Goal: Task Accomplishment & Management: Manage account settings

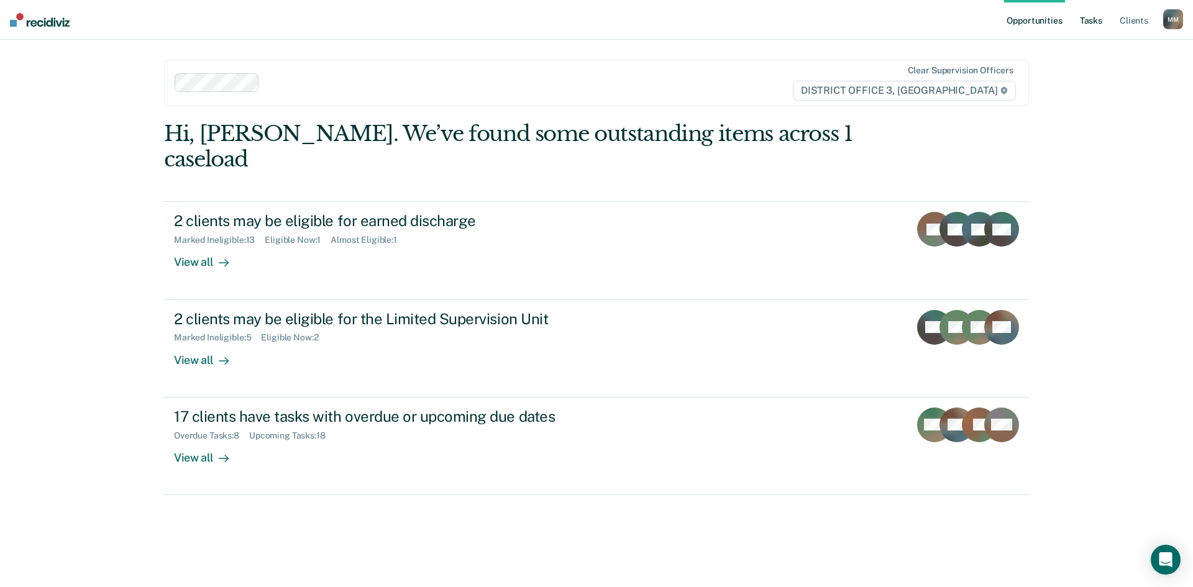
click at [1086, 21] on link "Tasks" at bounding box center [1091, 20] width 27 height 40
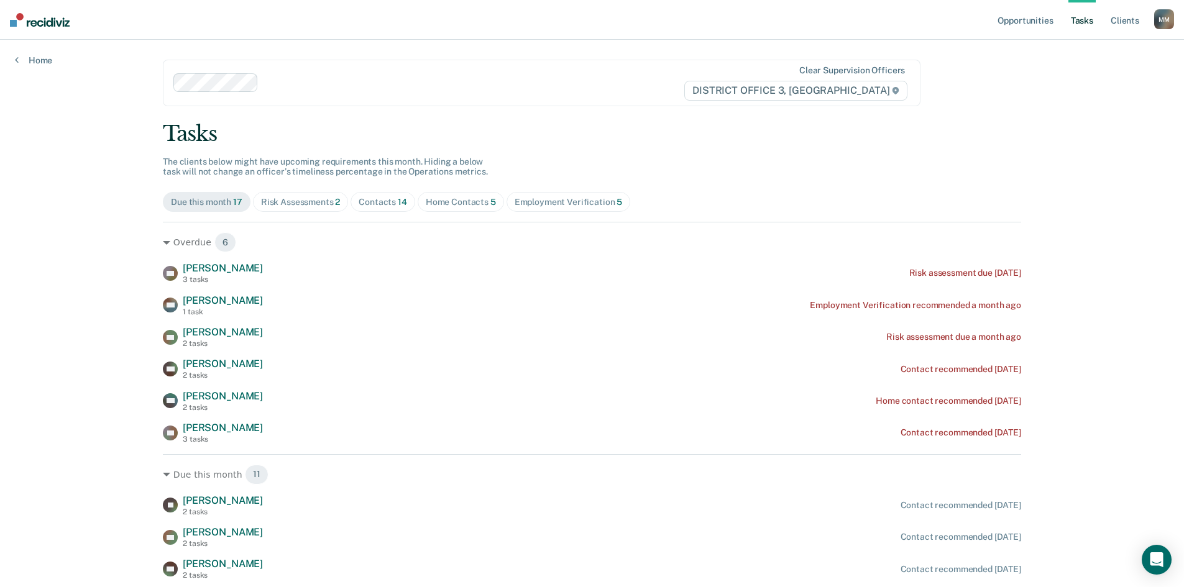
click at [288, 203] on div "Risk Assessments 2" at bounding box center [301, 202] width 80 height 11
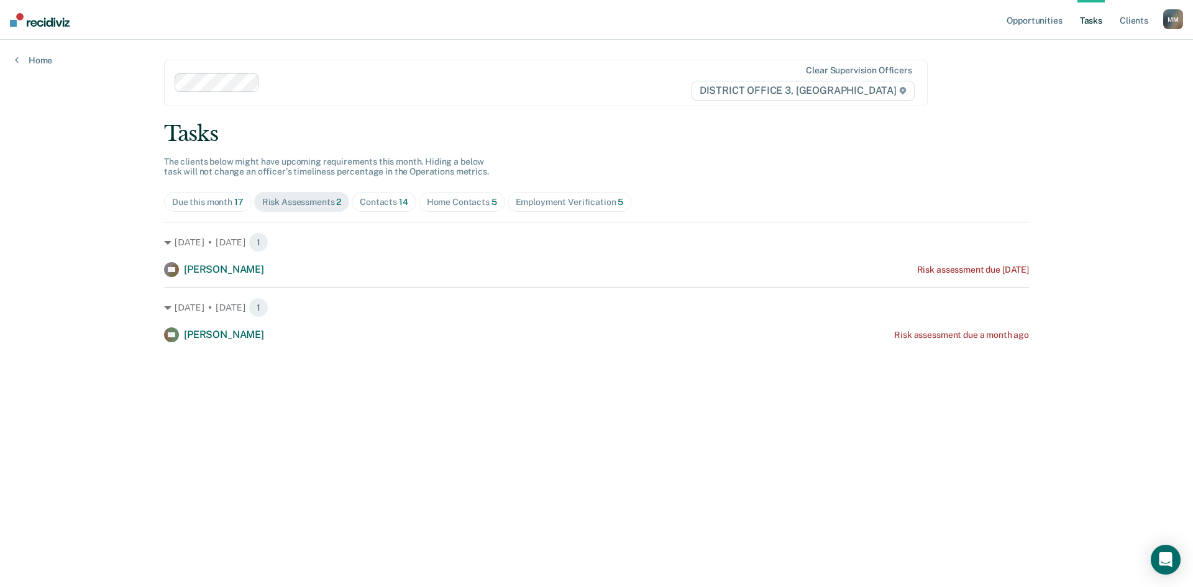
click at [387, 204] on div "Contacts 14" at bounding box center [384, 202] width 48 height 11
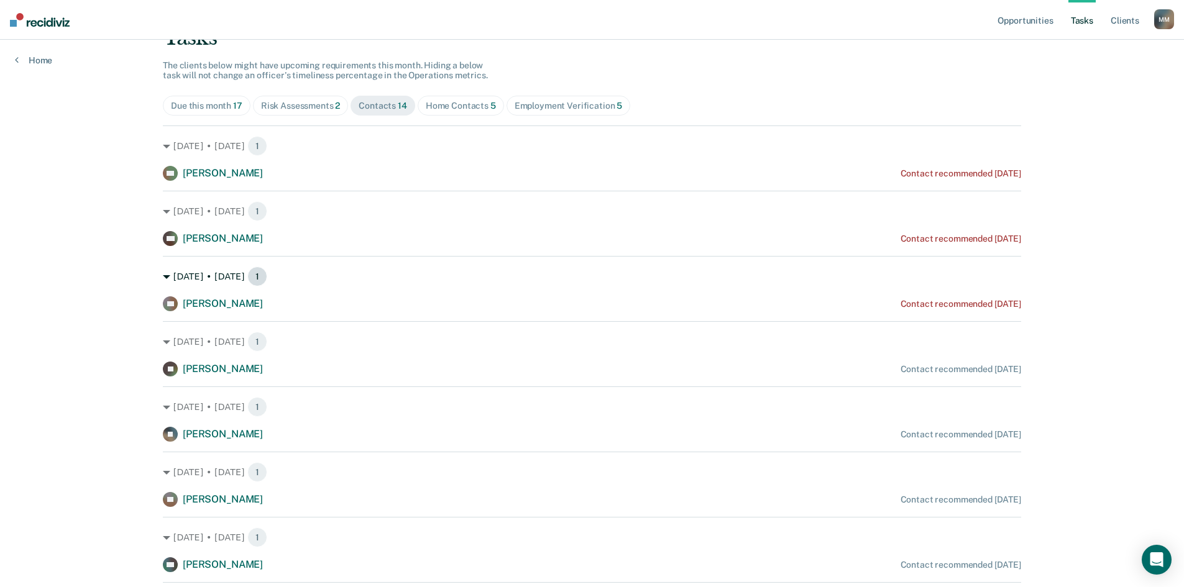
scroll to position [124, 0]
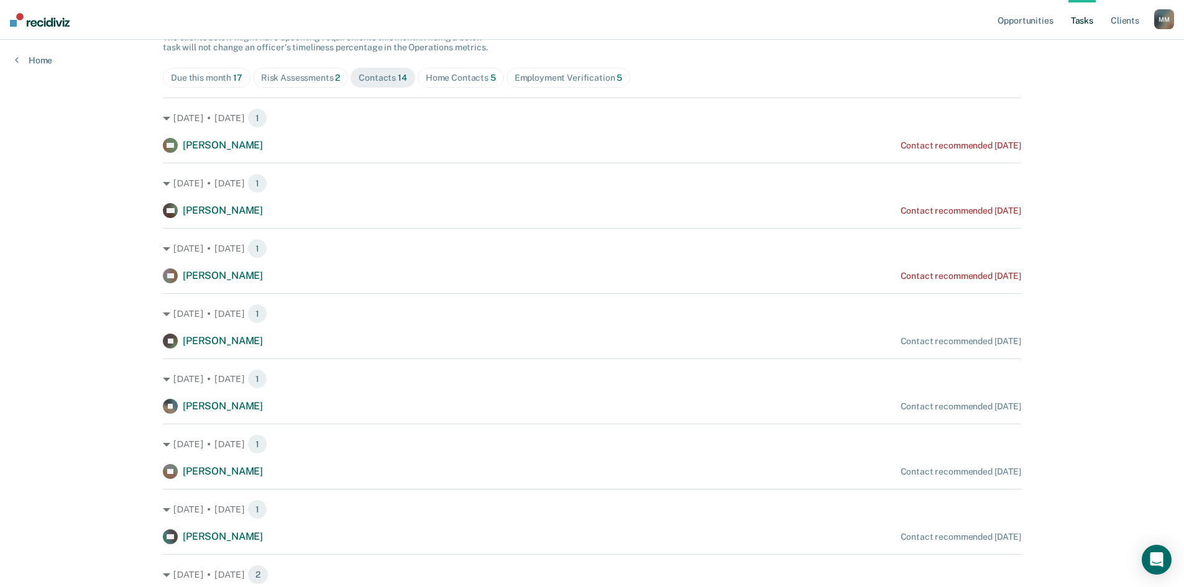
click at [462, 74] on div "Home Contacts 5" at bounding box center [461, 78] width 70 height 11
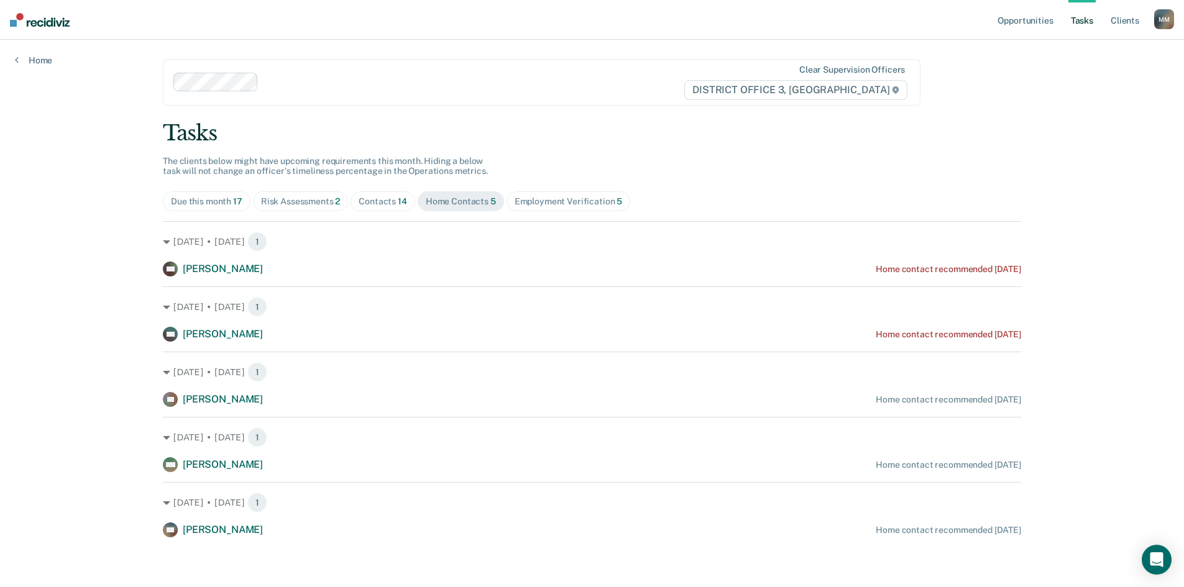
click at [558, 191] on div "Tasks The clients below might have upcoming requirements this month. Hiding a b…" at bounding box center [592, 329] width 858 height 417
click at [559, 201] on div "Employment Verification 5" at bounding box center [569, 201] width 108 height 11
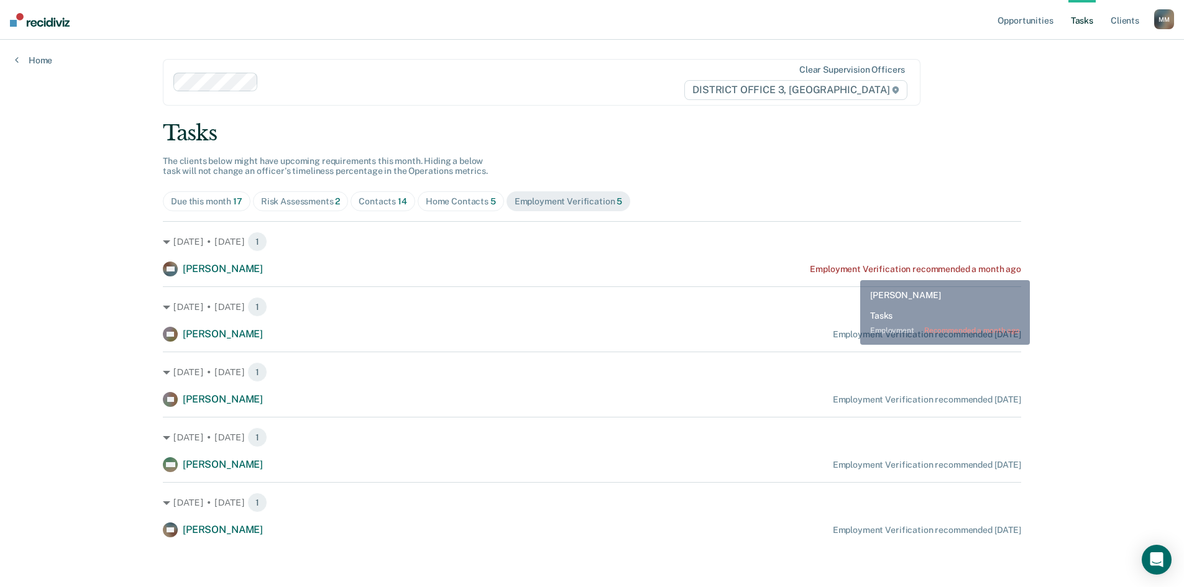
click at [851, 270] on div "Employment Verification recommended a month ago" at bounding box center [915, 269] width 211 height 11
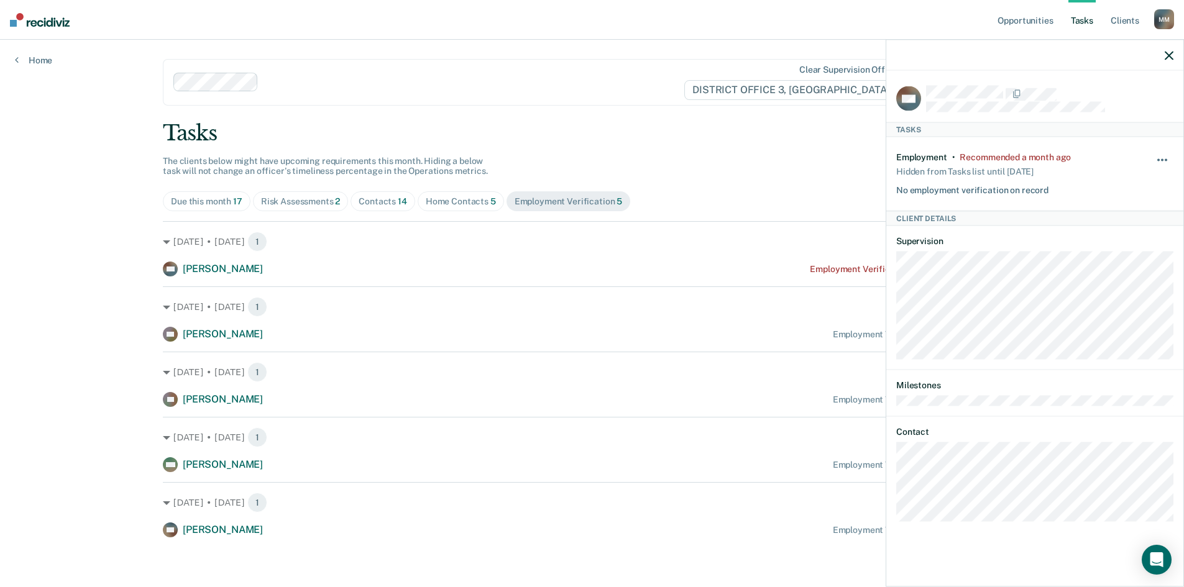
click at [1155, 167] on button "button" at bounding box center [1162, 167] width 21 height 20
click at [1124, 219] on button "7 days" at bounding box center [1128, 219] width 89 height 20
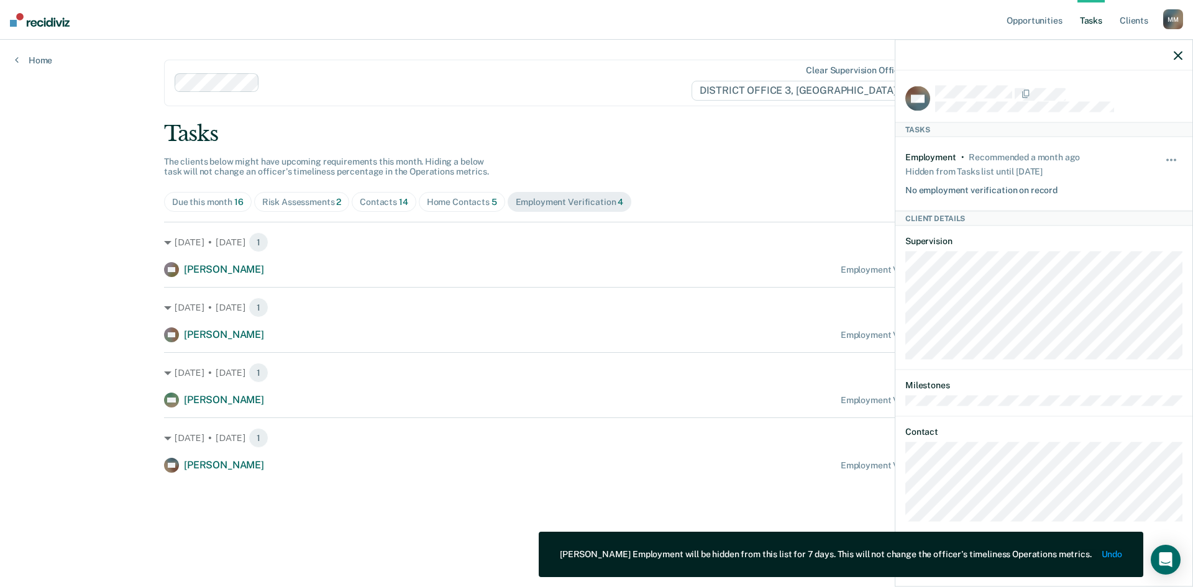
click at [1178, 53] on icon "button" at bounding box center [1178, 55] width 9 height 9
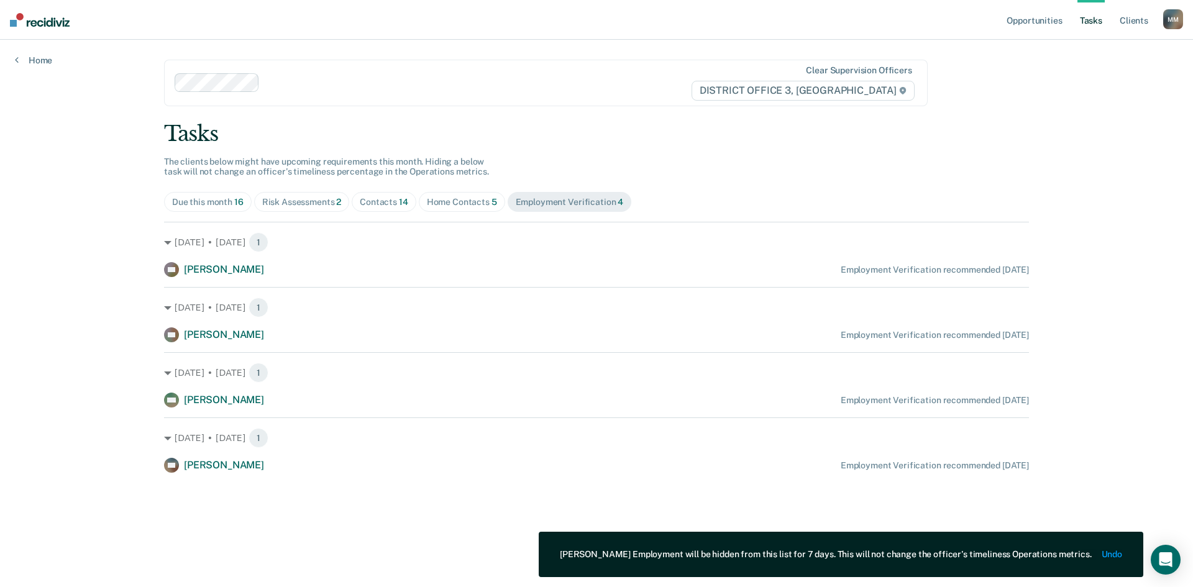
click at [229, 199] on div "Due this month 16" at bounding box center [207, 202] width 71 height 11
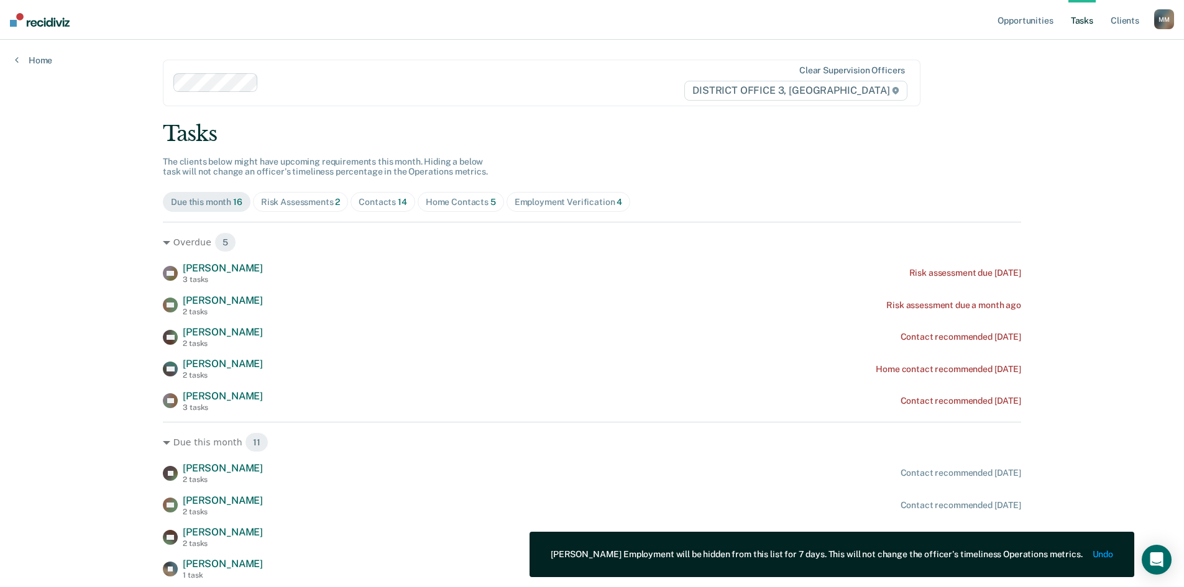
click at [290, 202] on div "Risk Assessments 2" at bounding box center [301, 202] width 80 height 11
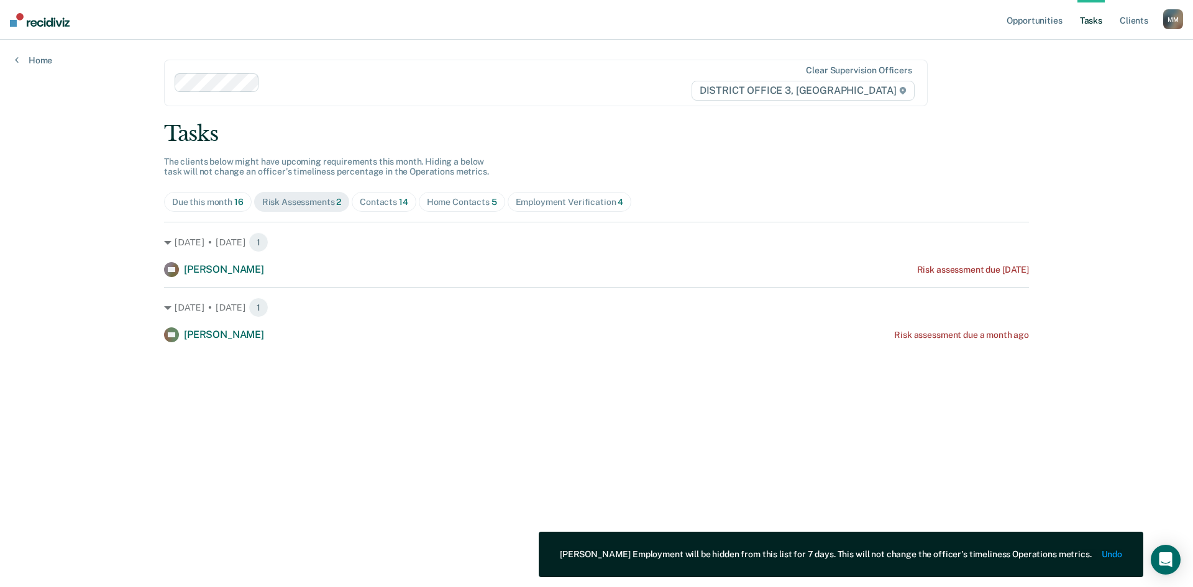
click at [369, 205] on div "Contacts 14" at bounding box center [384, 202] width 48 height 11
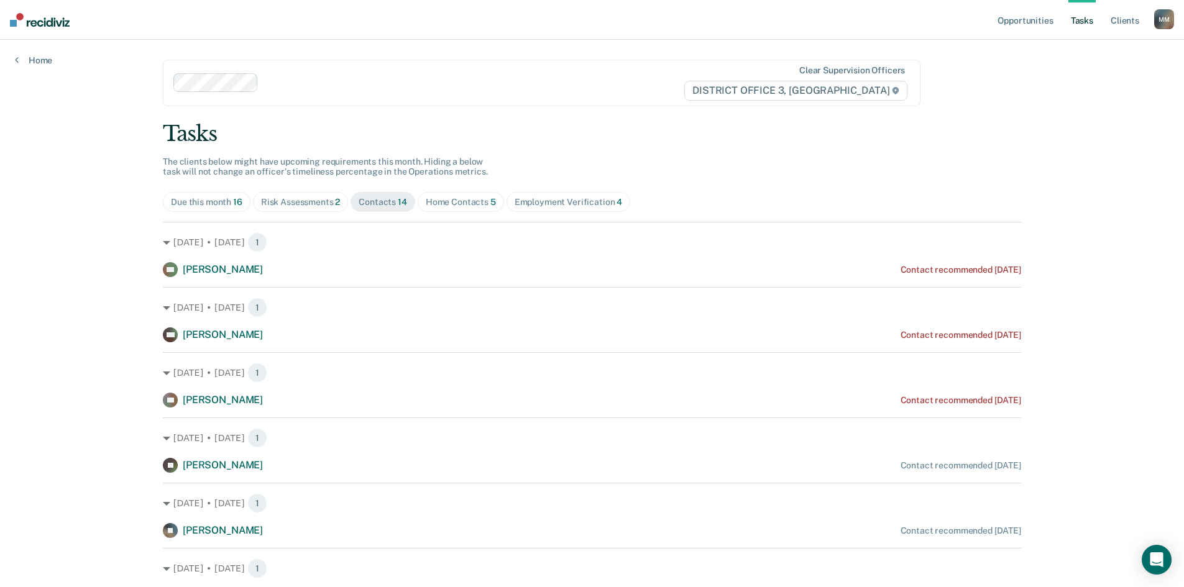
click at [305, 211] on span "Risk Assessments 2" at bounding box center [301, 202] width 96 height 20
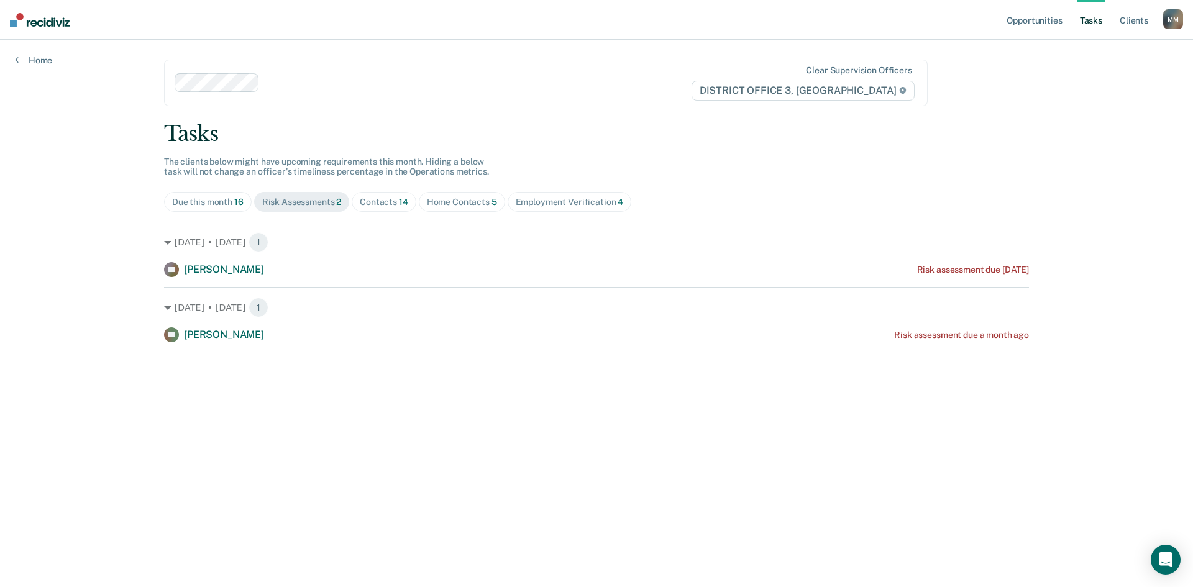
click at [472, 200] on div "Home Contacts 5" at bounding box center [462, 202] width 70 height 11
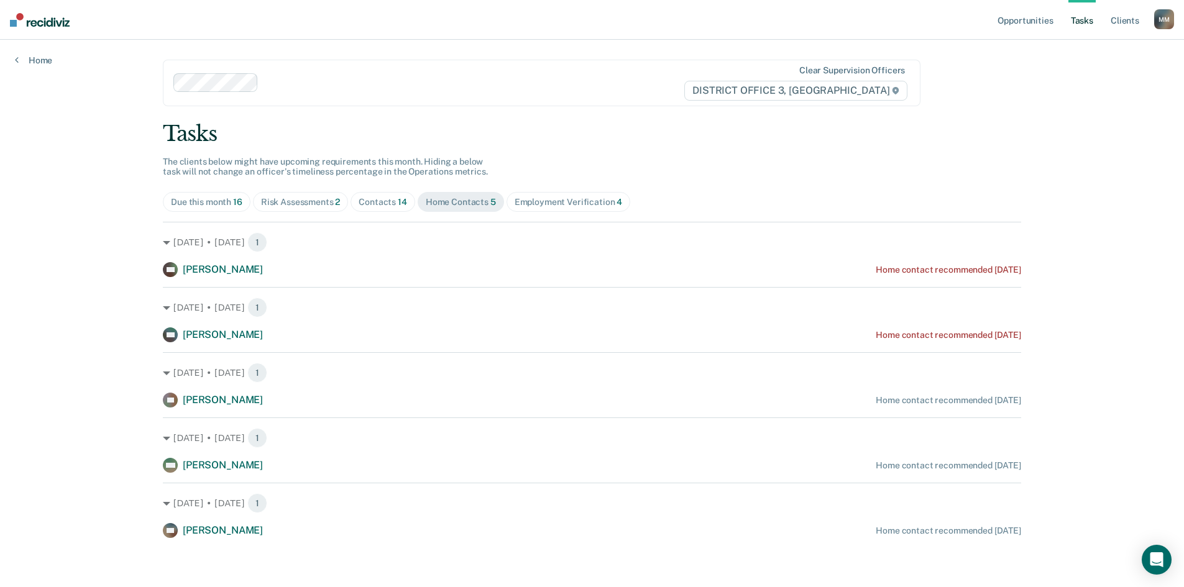
click at [551, 200] on div "Employment Verification 4" at bounding box center [569, 202] width 108 height 11
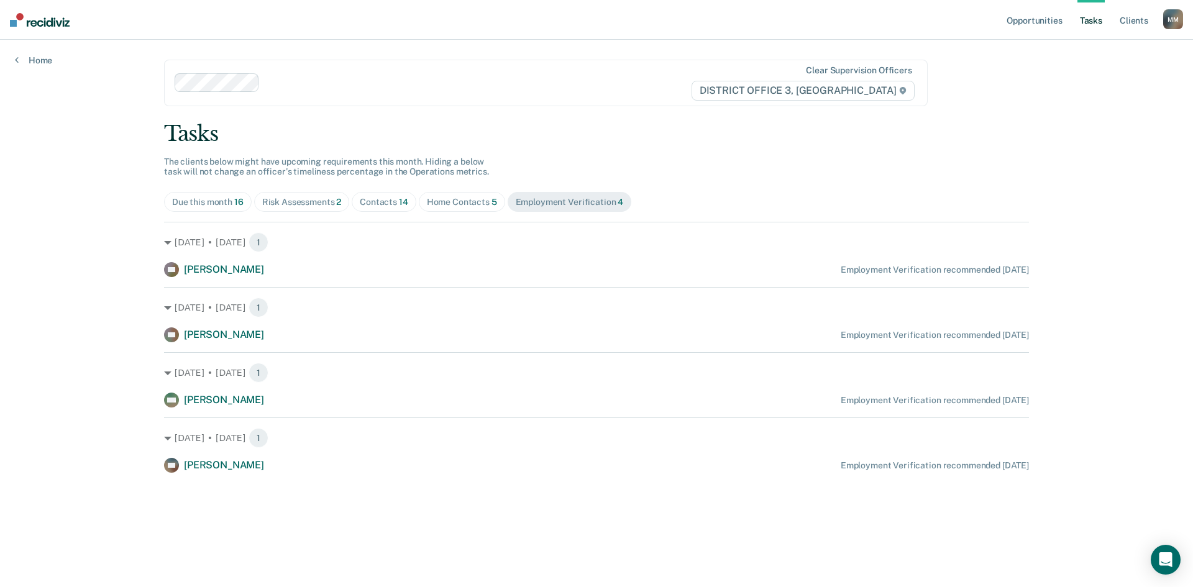
click at [198, 191] on div "Tasks The clients below might have upcoming requirements this month. Hiding a b…" at bounding box center [596, 297] width 865 height 352
click at [204, 198] on div "Due this month 16" at bounding box center [207, 202] width 71 height 11
